Goal: Task Accomplishment & Management: Complete application form

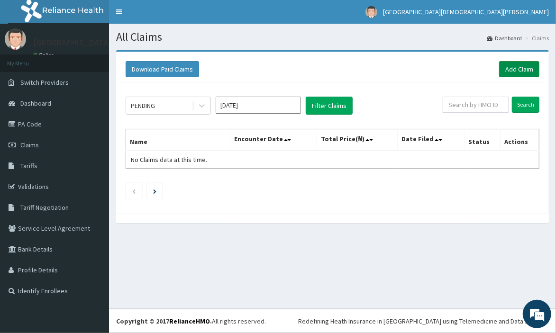
click at [523, 66] on link "Add Claim" at bounding box center [519, 69] width 40 height 16
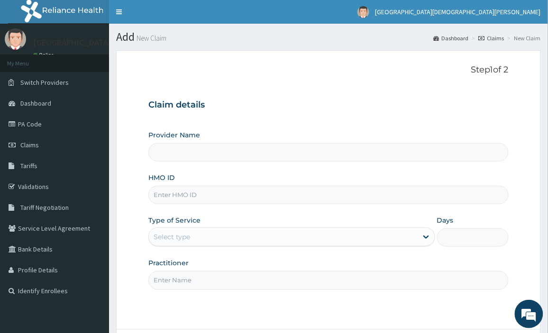
click at [358, 152] on input "Provider Name" at bounding box center [328, 152] width 360 height 18
type input "[GEOGRAPHIC_DATA][DEMOGRAPHIC_DATA][PERSON_NAME]"
click at [367, 187] on input "HMO ID" at bounding box center [328, 195] width 360 height 18
type input "FSO/10046/A"
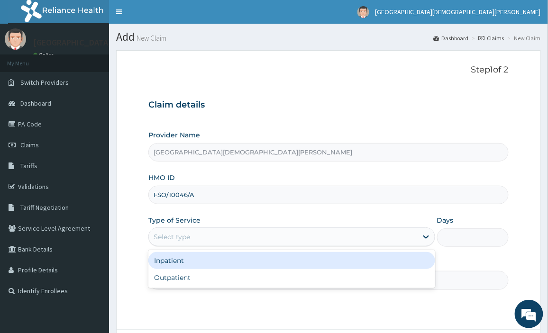
click at [243, 239] on div "Select type" at bounding box center [283, 237] width 269 height 15
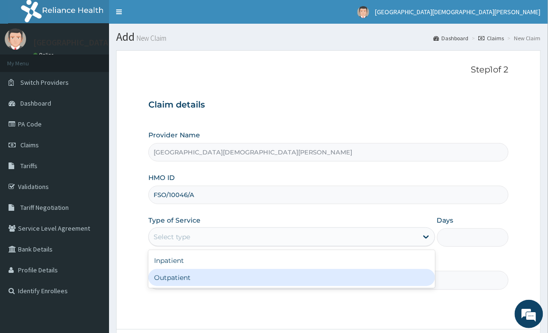
click at [239, 274] on div "Outpatient" at bounding box center [291, 277] width 287 height 17
type input "1"
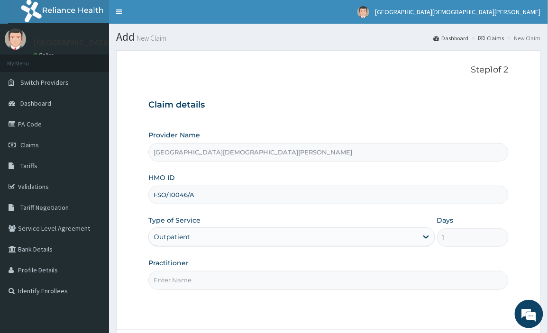
click at [245, 281] on input "Practitioner" at bounding box center [328, 280] width 360 height 18
type input "DR UTHO AUGUSTINE"
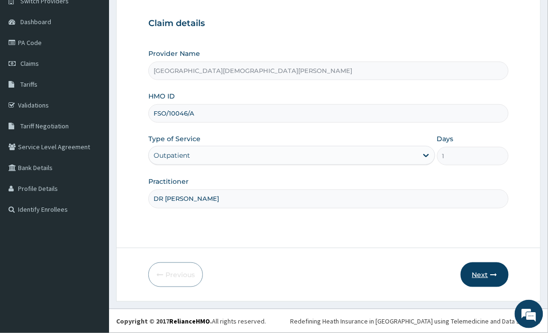
click at [486, 277] on button "Next" at bounding box center [485, 275] width 48 height 25
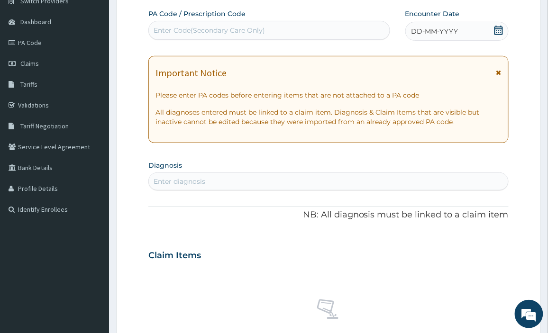
click at [357, 30] on div "Enter Code(Secondary Care Only)" at bounding box center [269, 30] width 241 height 15
paste input "PA/E67ADB"
type input "PA/E67ADB"
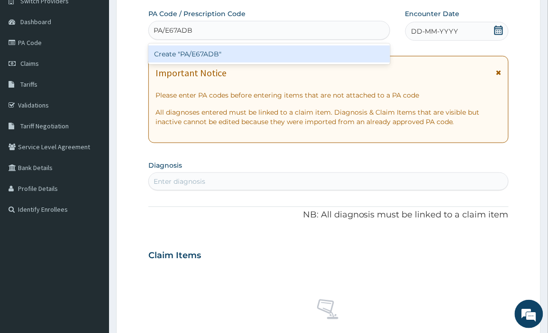
click at [304, 57] on div "Create "PA/E67ADB"" at bounding box center [269, 54] width 242 height 17
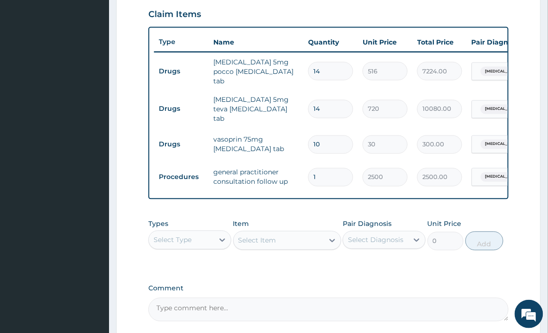
scroll to position [411, 0]
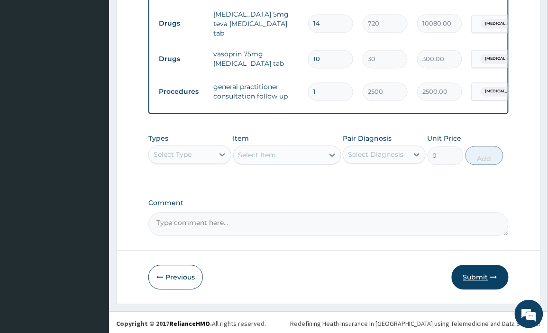
click at [486, 278] on button "Submit" at bounding box center [480, 278] width 57 height 25
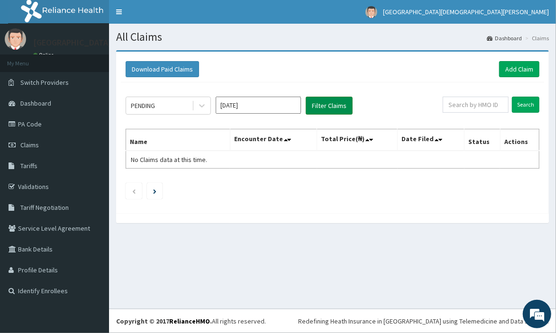
click at [321, 108] on button "Filter Claims" at bounding box center [329, 106] width 47 height 18
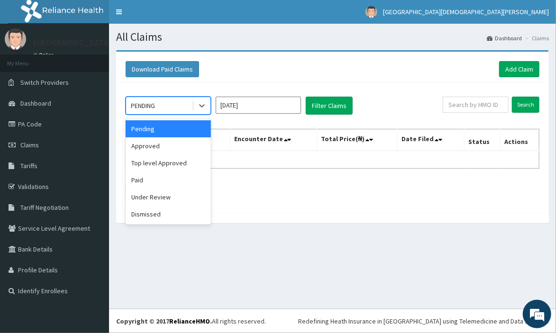
click at [163, 103] on div "PENDING" at bounding box center [159, 105] width 66 height 15
click at [164, 143] on div "Approved" at bounding box center [168, 146] width 85 height 17
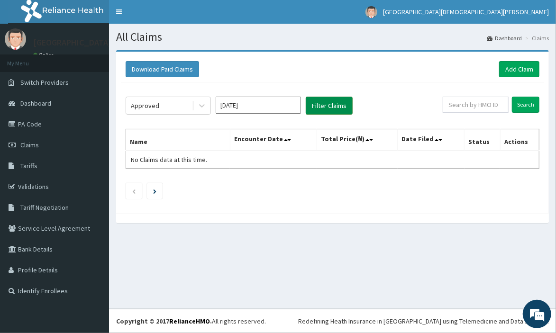
click at [319, 108] on button "Filter Claims" at bounding box center [329, 106] width 47 height 18
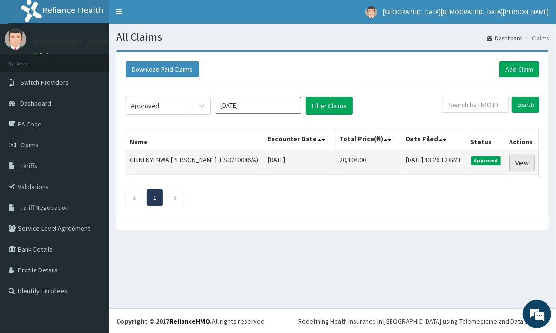
click at [527, 167] on link "View" at bounding box center [522, 163] width 26 height 16
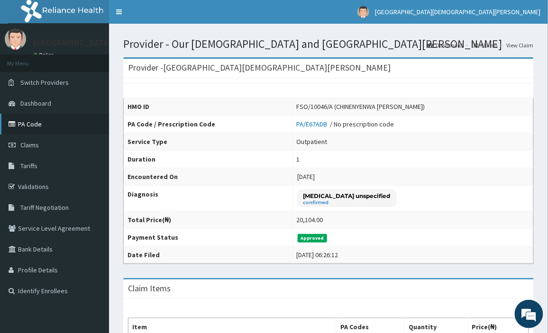
click at [34, 123] on link "PA Code" at bounding box center [54, 124] width 109 height 21
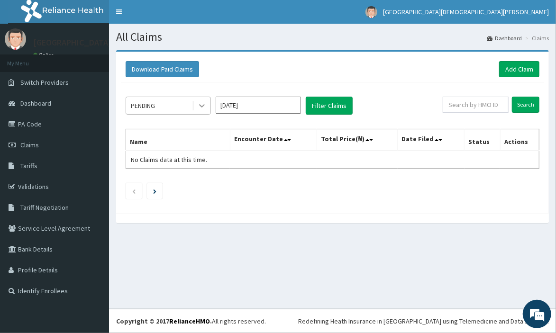
drag, startPoint x: 210, startPoint y: 95, endPoint x: 204, endPoint y: 103, distance: 9.6
click at [204, 103] on div "PENDING [DATE] Filter Claims Search Name Encounter Date Total Price(₦) Date Fil…" at bounding box center [332, 146] width 423 height 126
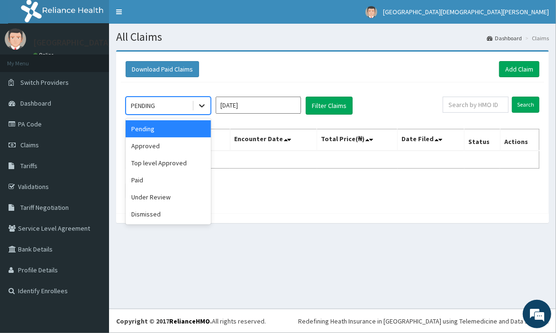
click at [204, 103] on icon at bounding box center [201, 105] width 9 height 9
click at [182, 147] on div "Approved" at bounding box center [168, 146] width 85 height 17
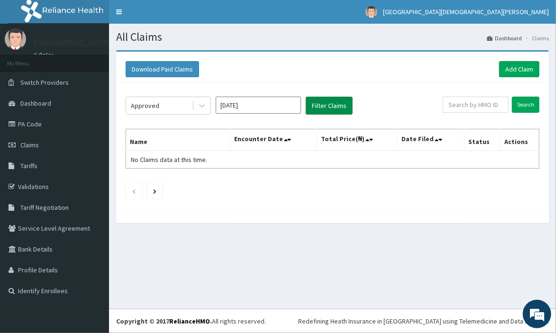
click at [343, 102] on button "Filter Claims" at bounding box center [329, 106] width 47 height 18
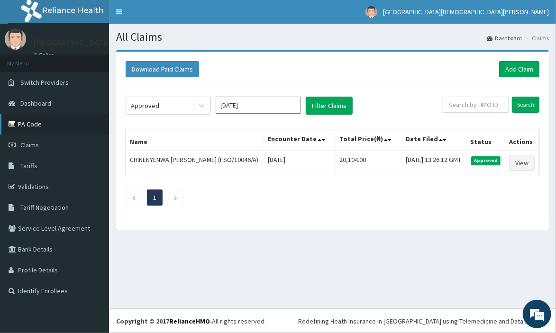
click at [22, 122] on link "PA Code" at bounding box center [54, 124] width 109 height 21
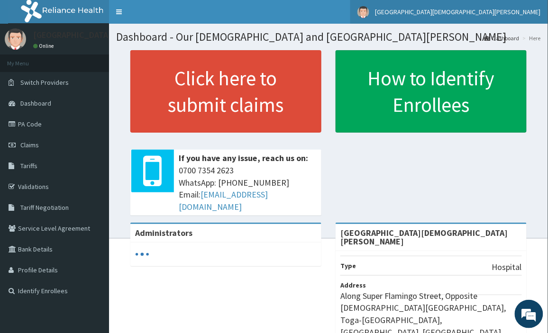
click at [434, 7] on link "[GEOGRAPHIC_DATA][DEMOGRAPHIC_DATA][PERSON_NAME]" at bounding box center [449, 12] width 198 height 24
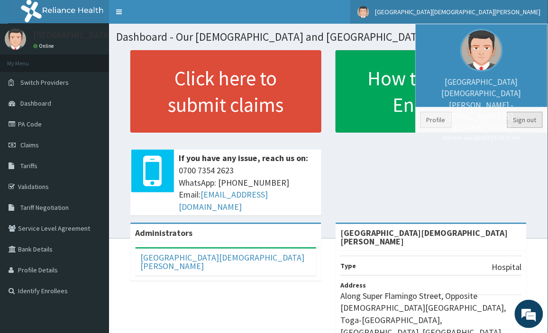
click at [533, 119] on link "Sign out" at bounding box center [525, 120] width 36 height 16
